Goal: Task Accomplishment & Management: Manage account settings

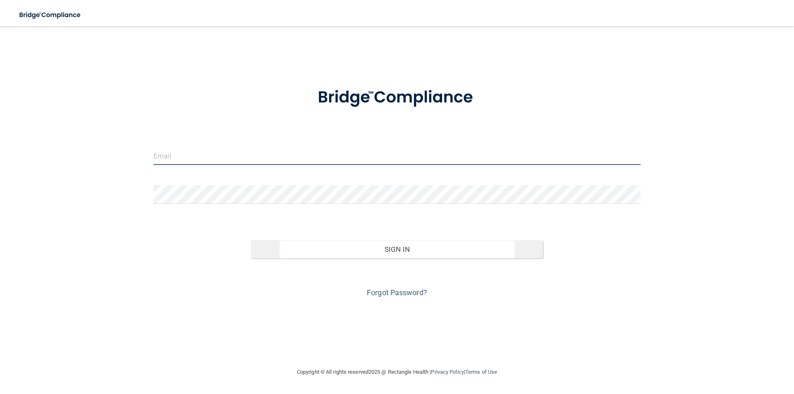
type input "[EMAIL_ADDRESS][DOMAIN_NAME]"
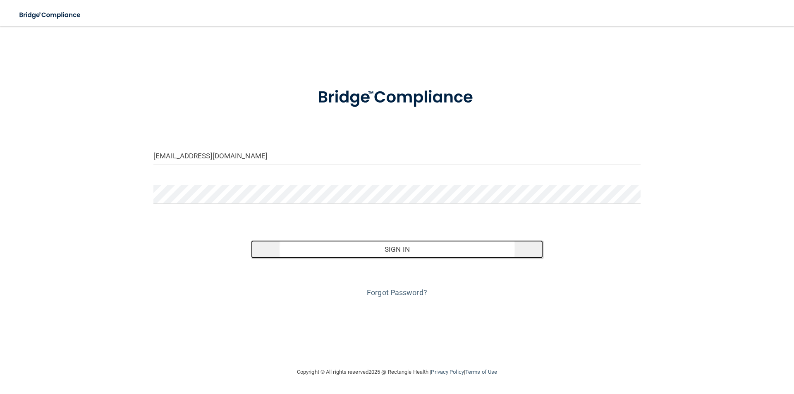
click at [423, 244] on button "Sign In" at bounding box center [397, 249] width 292 height 18
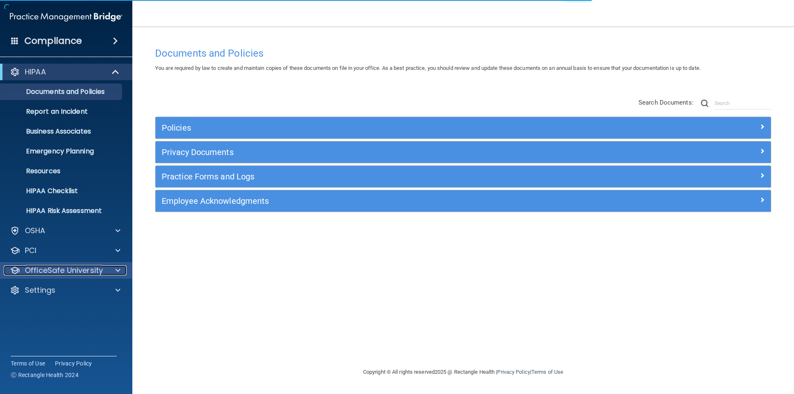
click at [33, 273] on p "OfficeSafe University" at bounding box center [64, 270] width 78 height 10
click at [62, 264] on div "OfficeSafe University" at bounding box center [66, 270] width 133 height 17
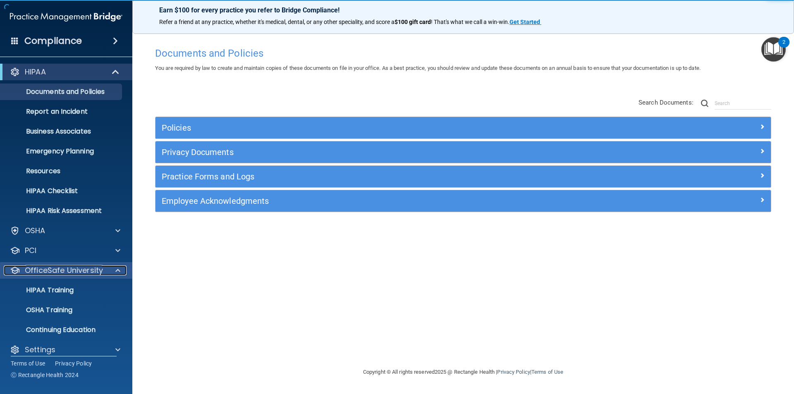
click at [122, 267] on div at bounding box center [116, 270] width 21 height 10
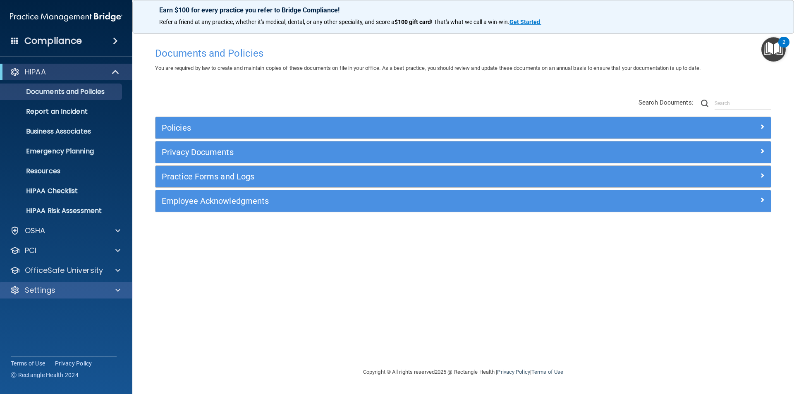
click at [60, 283] on div "Settings" at bounding box center [66, 290] width 133 height 17
click at [57, 288] on div "Settings" at bounding box center [55, 290] width 103 height 10
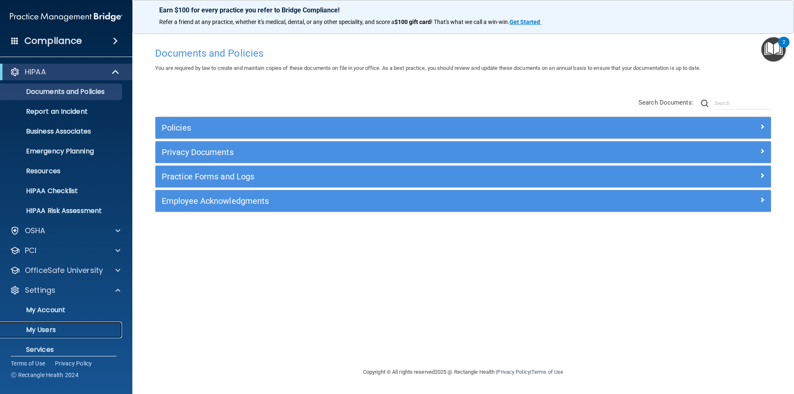
click at [44, 327] on p "My Users" at bounding box center [61, 330] width 113 height 8
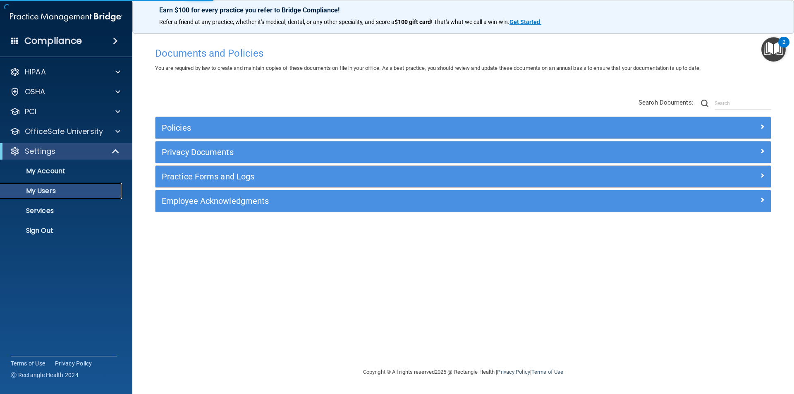
select select "20"
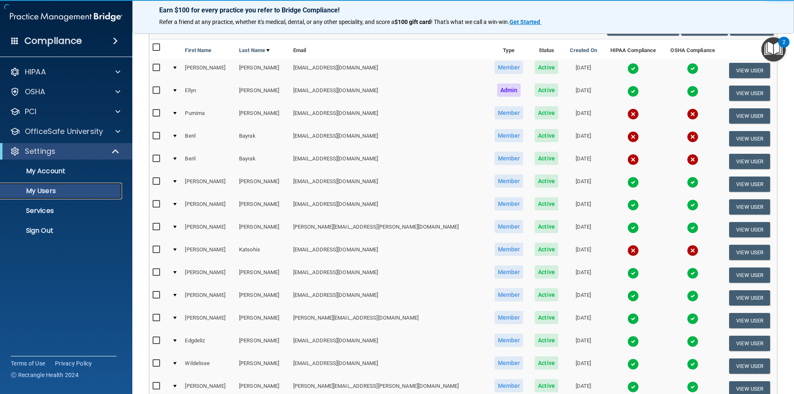
scroll to position [165, 0]
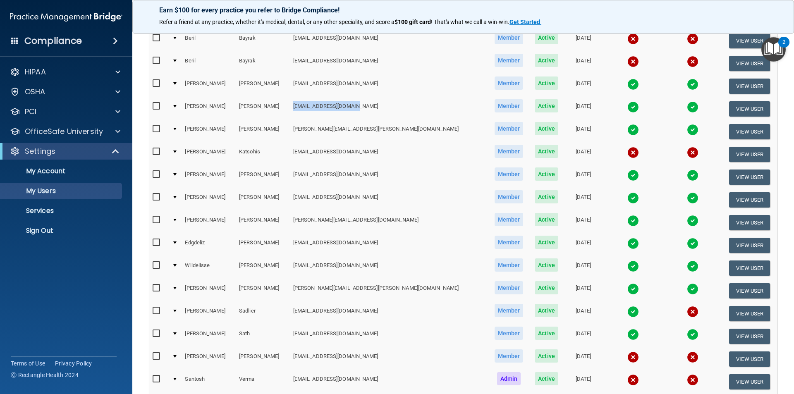
drag, startPoint x: 289, startPoint y: 105, endPoint x: 351, endPoint y: 107, distance: 62.9
click at [351, 107] on td "[EMAIL_ADDRESS][DOMAIN_NAME]" at bounding box center [389, 109] width 198 height 23
drag, startPoint x: 354, startPoint y: 107, endPoint x: 280, endPoint y: 109, distance: 74.0
click at [280, 109] on tr "[PERSON_NAME] [EMAIL_ADDRESS][DOMAIN_NAME] Member Active [DATE] View User" at bounding box center [463, 109] width 628 height 23
copy tr "[EMAIL_ADDRESS][DOMAIN_NAME]"
